Goal: Transaction & Acquisition: Book appointment/travel/reservation

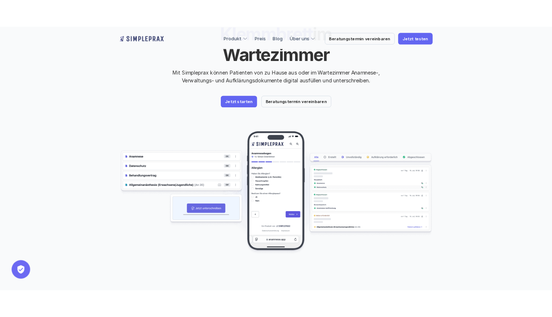
scroll to position [107, 0]
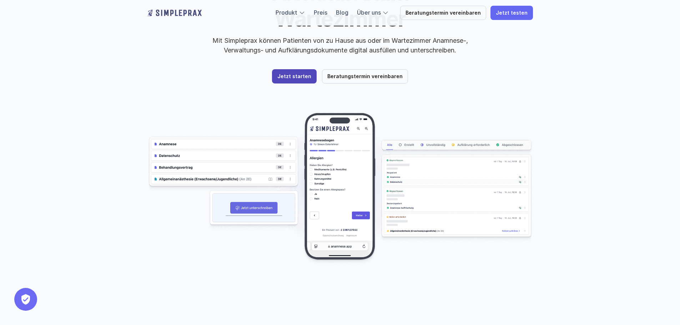
click at [294, 74] on p "Jetzt starten" at bounding box center [294, 77] width 34 height 6
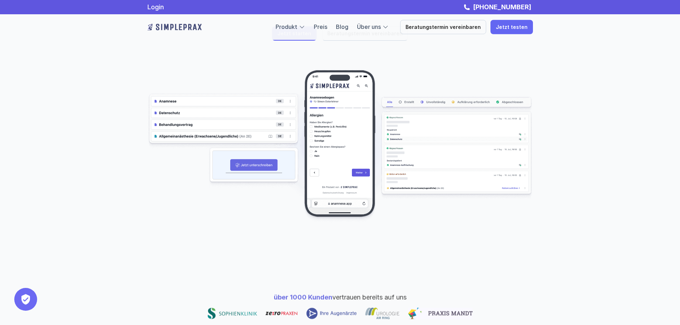
scroll to position [107, 0]
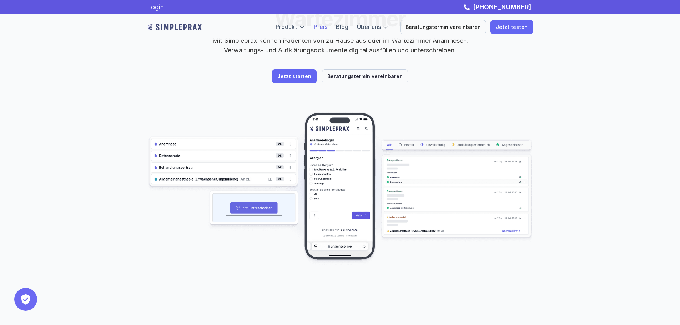
click at [327, 26] on link "Preis" at bounding box center [321, 26] width 14 height 7
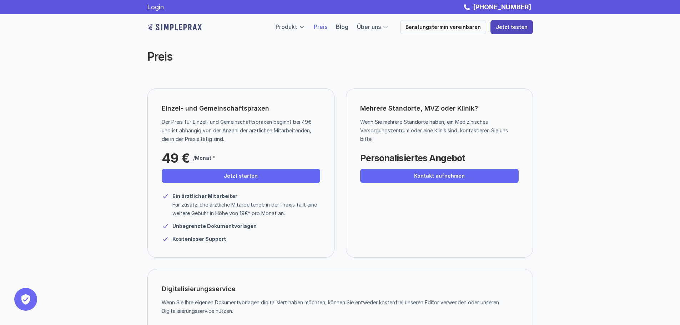
click at [515, 27] on p "Jetzt testen" at bounding box center [512, 27] width 32 height 6
click at [422, 25] on p "Beratungstermin vereinbaren" at bounding box center [443, 27] width 75 height 6
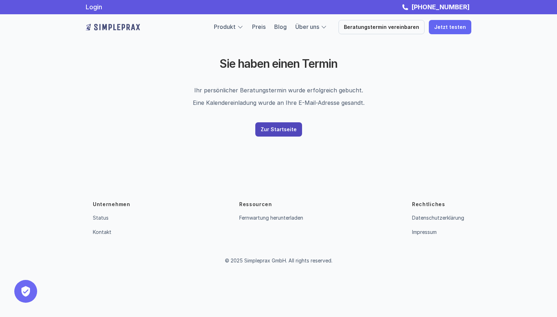
click at [280, 129] on p "Zur Startseite" at bounding box center [279, 130] width 36 height 6
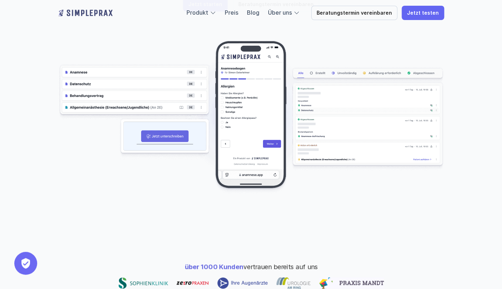
scroll to position [168, 0]
